Goal: Task Accomplishment & Management: Use online tool/utility

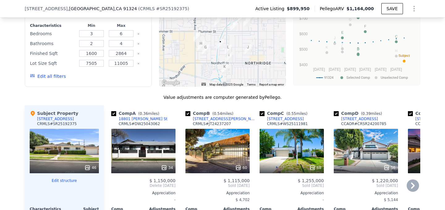
scroll to position [675, 0]
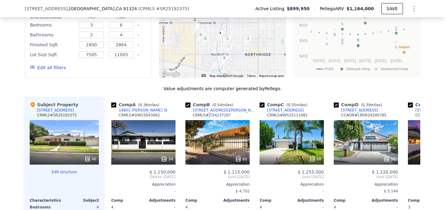
click at [85, 131] on div "46" at bounding box center [64, 142] width 69 height 45
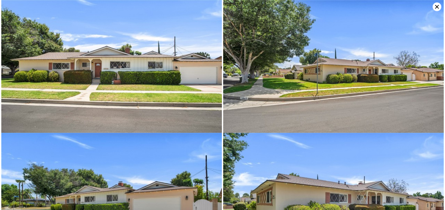
scroll to position [133, 0]
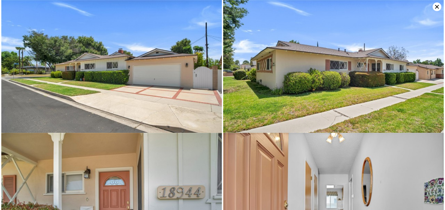
click at [440, 7] on icon at bounding box center [437, 6] width 9 height 9
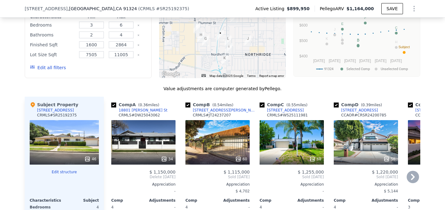
click at [129, 104] on div "Comp A ( 0.36 miles)" at bounding box center [136, 105] width 50 height 6
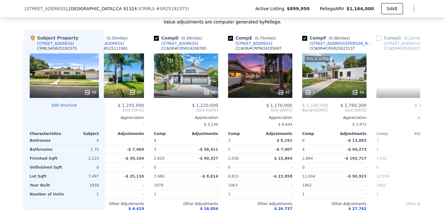
scroll to position [0, 0]
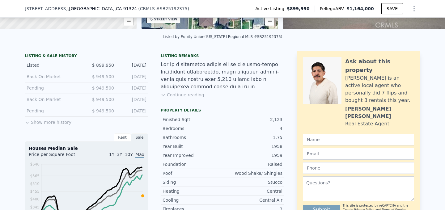
scroll to position [151, 0]
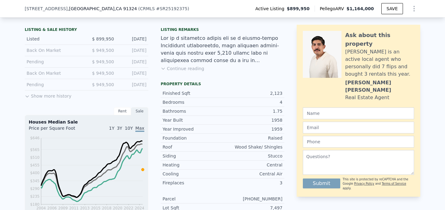
click at [185, 69] on button "Continue reading" at bounding box center [183, 69] width 44 height 6
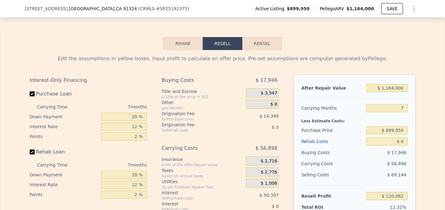
scroll to position [1265, 0]
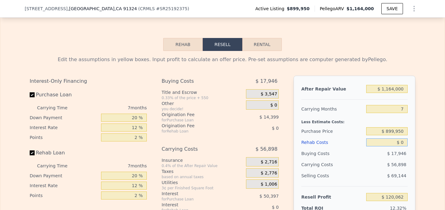
click at [401, 139] on input "$ 0" at bounding box center [387, 143] width 41 height 8
type input "$ 1"
type input "$ 120,061"
type input "$ 100"
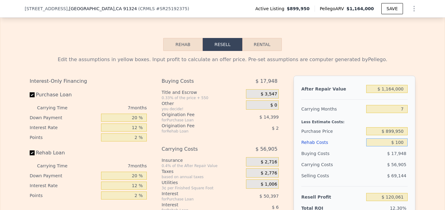
type input "$ 119,953"
type input "$ 100,000"
type input "$ 12,862"
type input "$ 100,000"
click at [382, 170] on div "Selling Costs $ 69,144" at bounding box center [355, 178] width 106 height 16
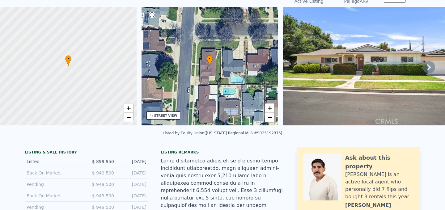
scroll to position [0, 0]
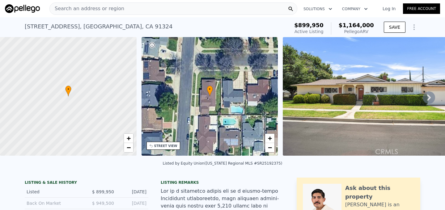
click at [155, 7] on div "Search an address or region" at bounding box center [173, 8] width 248 height 12
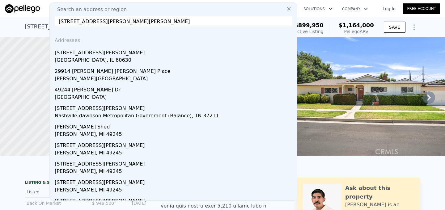
click at [139, 18] on input "[STREET_ADDRESS][PERSON_NAME][PERSON_NAME]" at bounding box center [174, 21] width 238 height 11
click at [139, 20] on input "[STREET_ADDRESS][PERSON_NAME][PERSON_NAME]" at bounding box center [174, 21] width 238 height 11
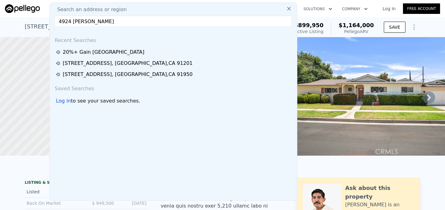
type input "4924 [PERSON_NAME]"
click at [23, 8] on img at bounding box center [22, 8] width 35 height 9
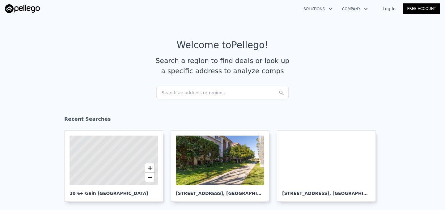
click at [198, 96] on div "Search an address or region..." at bounding box center [223, 93] width 132 height 14
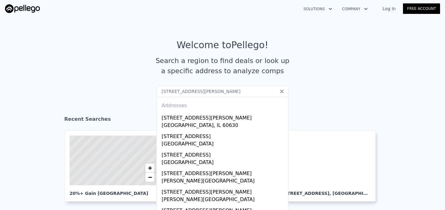
click at [214, 89] on input "[STREET_ADDRESS][PERSON_NAME]" at bounding box center [223, 91] width 132 height 11
paste input "[STREET_ADDRESS][PERSON_NAME]"
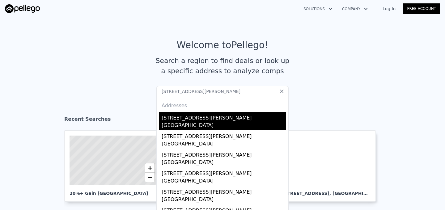
type input "[STREET_ADDRESS][PERSON_NAME]"
click at [178, 118] on div "[STREET_ADDRESS][PERSON_NAME]" at bounding box center [224, 117] width 124 height 10
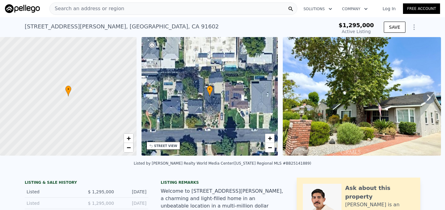
click at [412, 27] on icon "Show Options" at bounding box center [414, 27] width 7 height 7
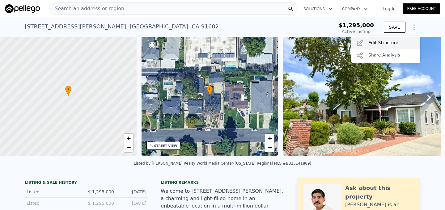
click at [382, 43] on div "Edit Structure" at bounding box center [385, 43] width 69 height 12
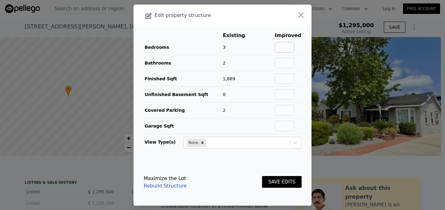
click at [293, 47] on input "text" at bounding box center [285, 47] width 20 height 11
type input "4"
click at [287, 62] on input "text" at bounding box center [285, 63] width 20 height 11
click at [295, 62] on input "4.5" at bounding box center [285, 63] width 20 height 11
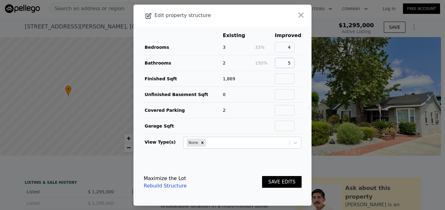
type input "5"
click at [275, 74] on td at bounding box center [265, 79] width 20 height 16
click at [291, 83] on input "text" at bounding box center [285, 79] width 20 height 11
type input "3800"
click at [305, 131] on main "Existing Improved Bedrooms 3 33% 4 Bathrooms 2 150% 5 Finished Sqft 1,869 103% …" at bounding box center [223, 93] width 178 height 132
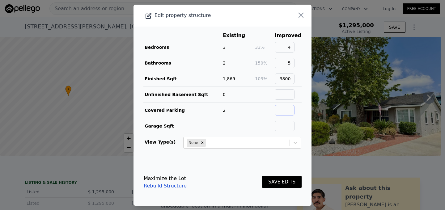
click at [291, 109] on input "text" at bounding box center [285, 110] width 20 height 11
type input "2"
click at [302, 130] on main "Existing Improved Bedrooms 3 33% 4 Bathrooms 2 150% 5 Finished Sqft 1,869 103% …" at bounding box center [223, 93] width 178 height 132
click at [289, 126] on input "text" at bounding box center [285, 126] width 20 height 11
type input "400"
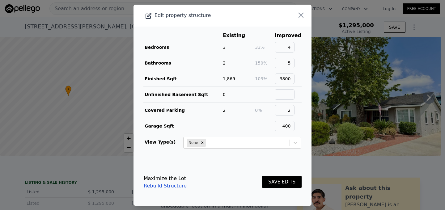
click at [277, 180] on button "SAVE EDITS" at bounding box center [282, 182] width 40 height 12
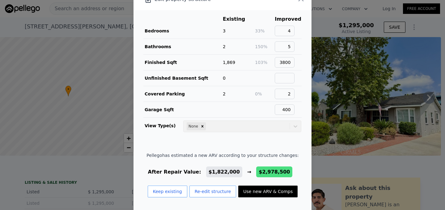
scroll to position [14, 0]
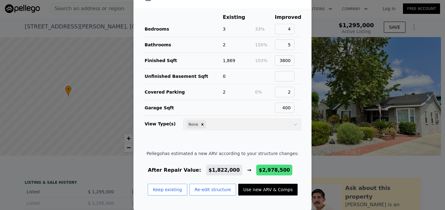
click at [275, 191] on button "Use new ARV & Comps" at bounding box center [267, 190] width 59 height 12
type input "4"
type input "6"
type input "3"
type input "3487"
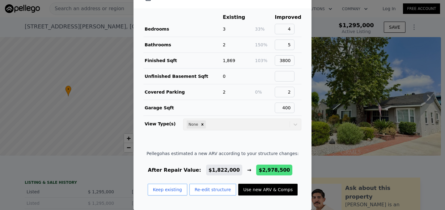
type input "4536"
type input "8249"
type input "9640"
type input "$ 2,978,500"
type input "$ 1,382,101"
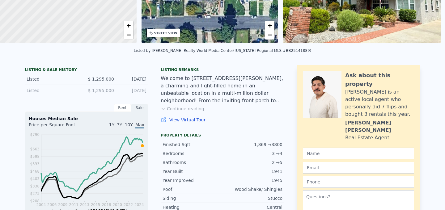
scroll to position [0, 0]
